Goal: Information Seeking & Learning: Compare options

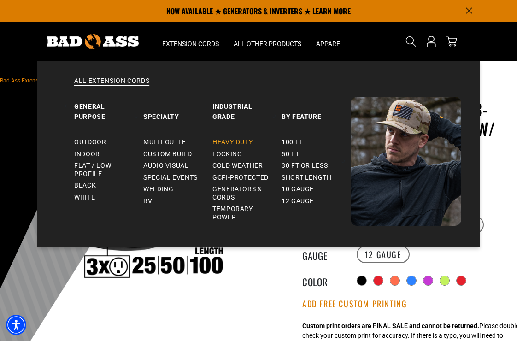
click at [235, 142] on span "Heavy-Duty" at bounding box center [233, 142] width 40 height 8
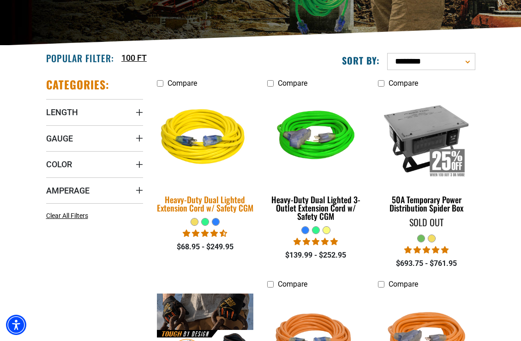
click at [217, 205] on div "Heavy-Duty Dual Lighted Extension Cord w/ Safety CGM" at bounding box center [205, 203] width 97 height 17
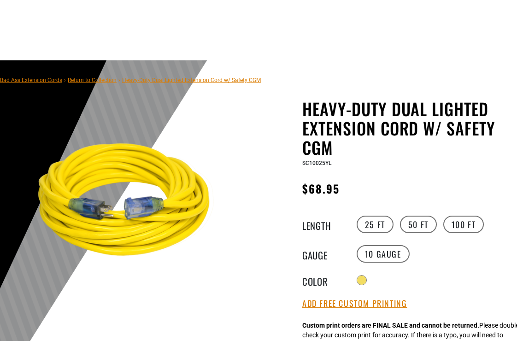
scroll to position [63, 0]
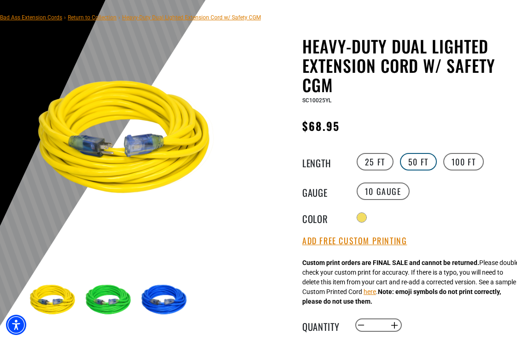
click at [419, 158] on label "50 FT" at bounding box center [418, 162] width 37 height 18
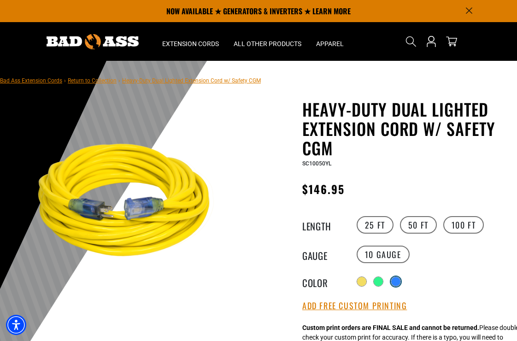
click at [399, 278] on div at bounding box center [395, 281] width 9 height 9
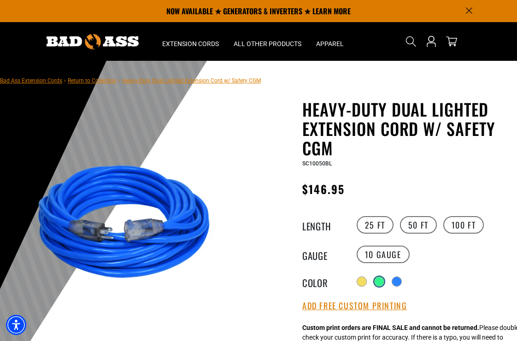
click at [380, 279] on div at bounding box center [379, 281] width 9 height 9
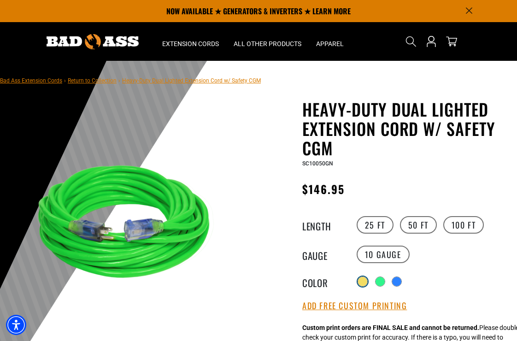
click at [364, 280] on div at bounding box center [362, 281] width 9 height 9
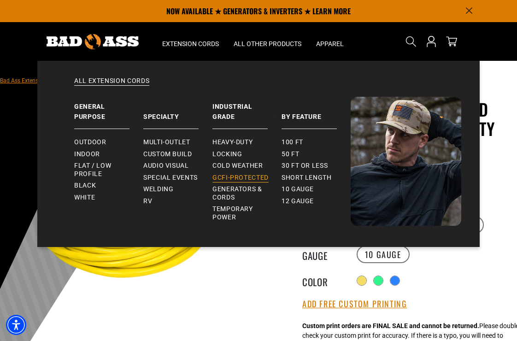
click at [236, 176] on span "GCFI-Protected" at bounding box center [241, 178] width 56 height 8
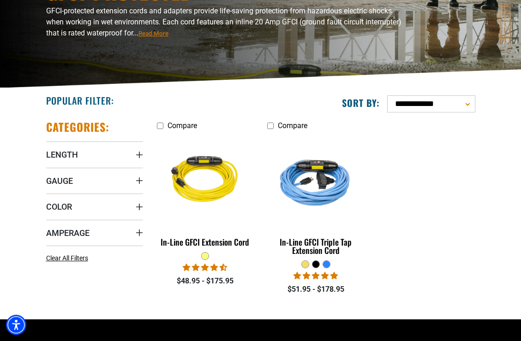
scroll to position [112, 0]
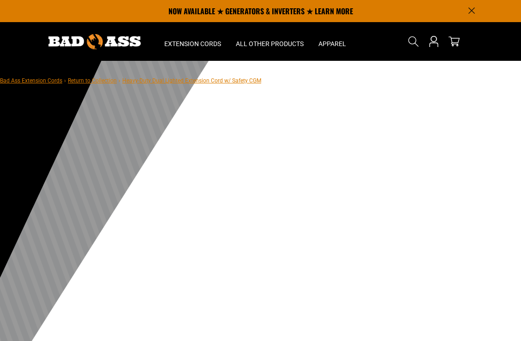
click at [174, 101] on div at bounding box center [130, 102] width 210 height 4
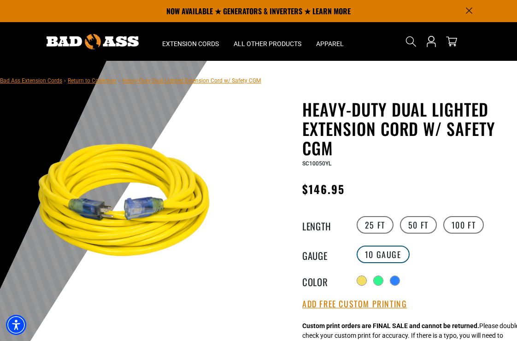
click at [376, 258] on label "10 Gauge" at bounding box center [383, 255] width 53 height 18
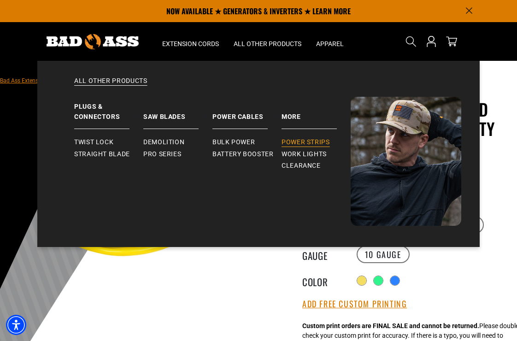
click at [300, 142] on span "Power Strips" at bounding box center [306, 142] width 48 height 8
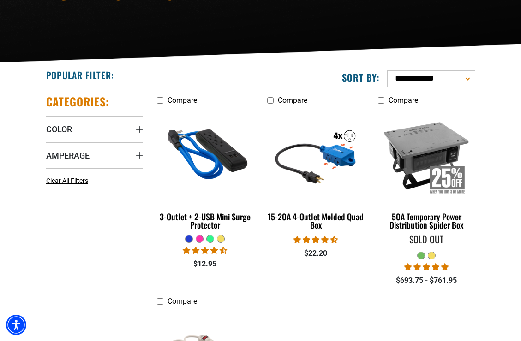
scroll to position [138, 0]
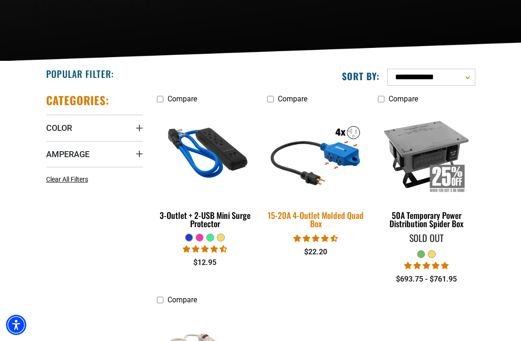
click at [331, 218] on div "15-20A 4-Outlet Molded Quad Box" at bounding box center [315, 219] width 97 height 17
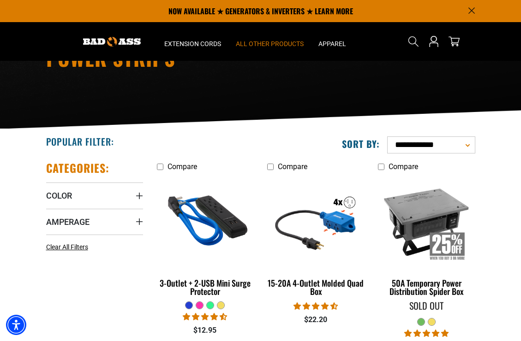
scroll to position [67, 0]
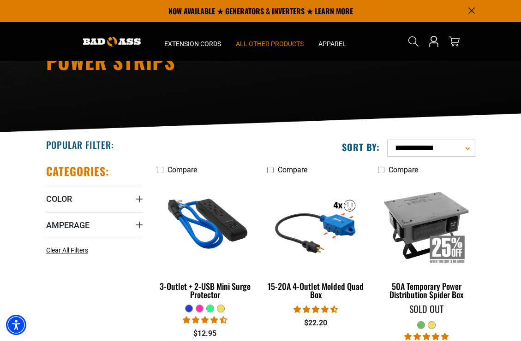
click at [466, 148] on select "**********" at bounding box center [431, 148] width 88 height 17
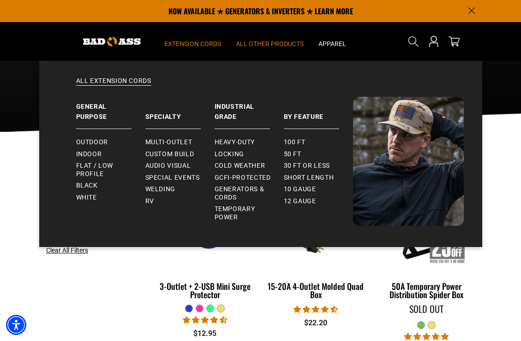
click at [202, 43] on span "Extension Cords" at bounding box center [192, 44] width 57 height 8
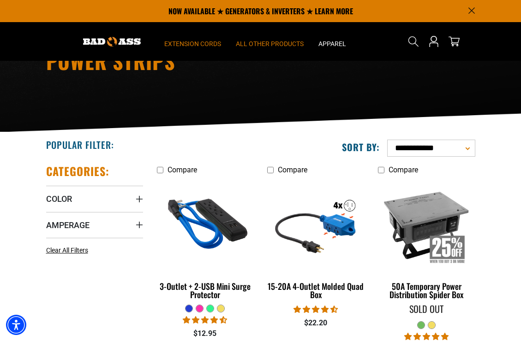
click at [202, 43] on span "Extension Cords" at bounding box center [192, 44] width 57 height 8
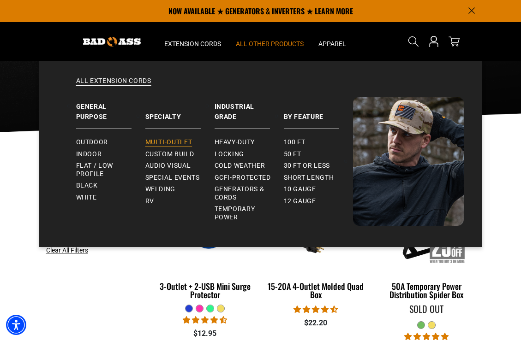
click at [166, 142] on span "Multi-Outlet" at bounding box center [168, 142] width 47 height 8
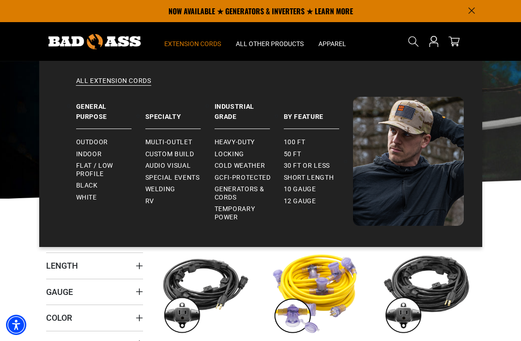
click at [201, 47] on span "Extension Cords" at bounding box center [192, 44] width 57 height 8
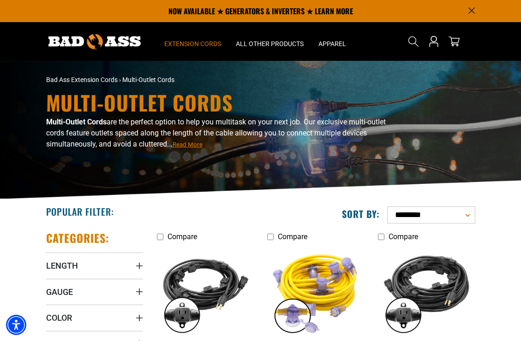
click at [204, 43] on span "Extension Cords" at bounding box center [192, 44] width 57 height 8
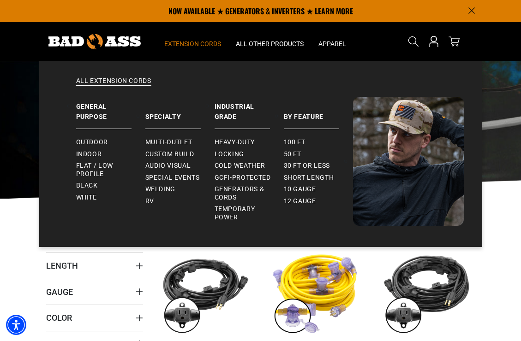
click at [204, 43] on span "Extension Cords" at bounding box center [192, 44] width 57 height 8
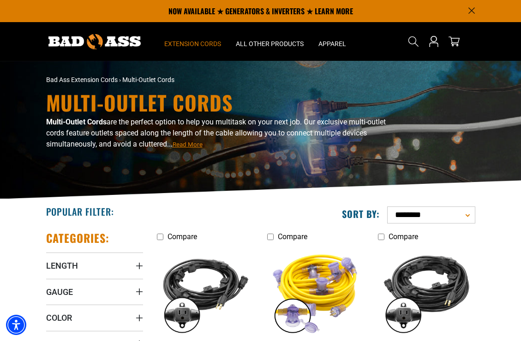
click at [204, 45] on span "Extension Cords" at bounding box center [192, 44] width 57 height 8
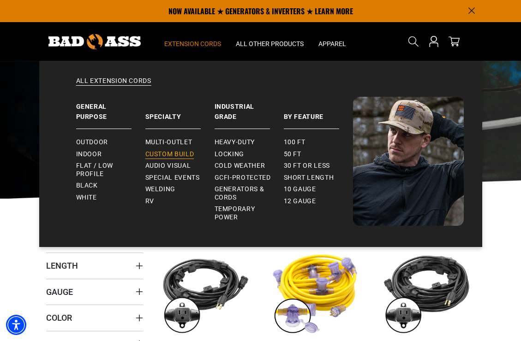
click at [181, 154] on span "Custom Build" at bounding box center [169, 154] width 49 height 8
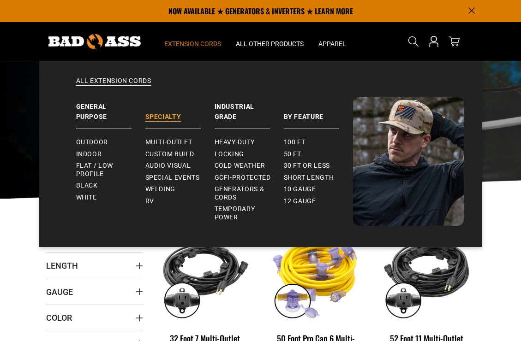
click at [210, 129] on link "Specialty" at bounding box center [179, 113] width 69 height 32
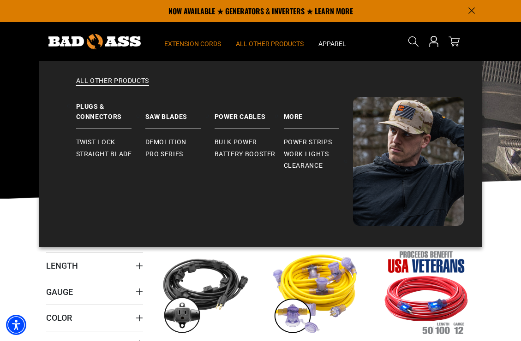
click at [256, 46] on span "All Other Products" at bounding box center [270, 44] width 68 height 8
